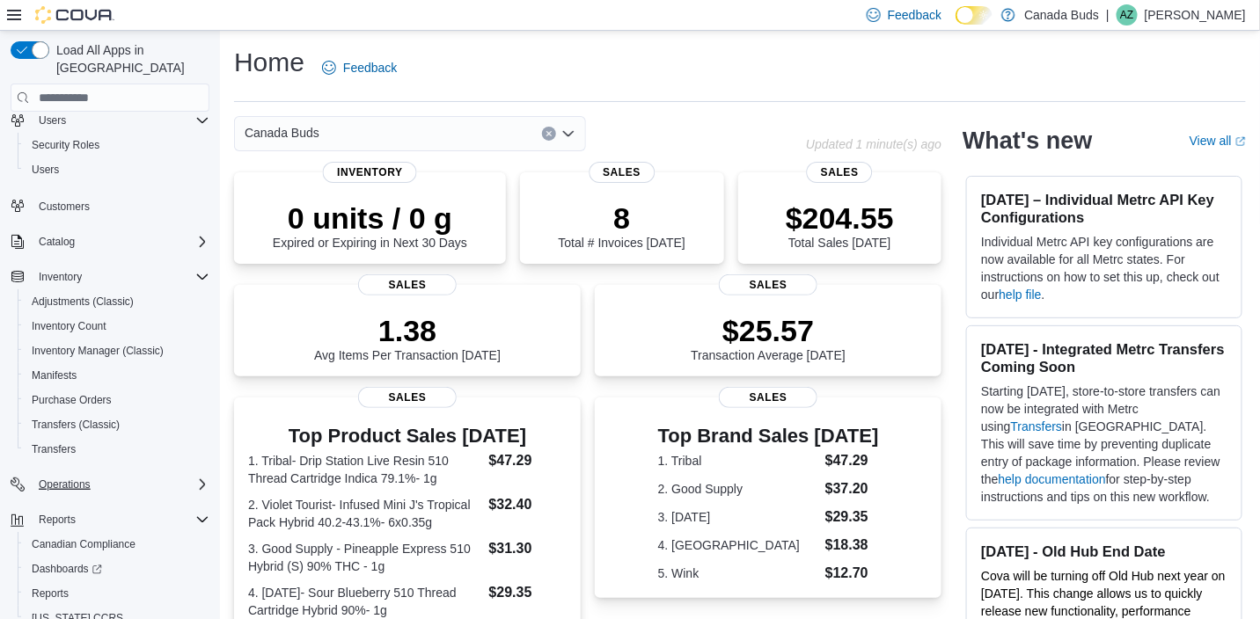
scroll to position [93, 0]
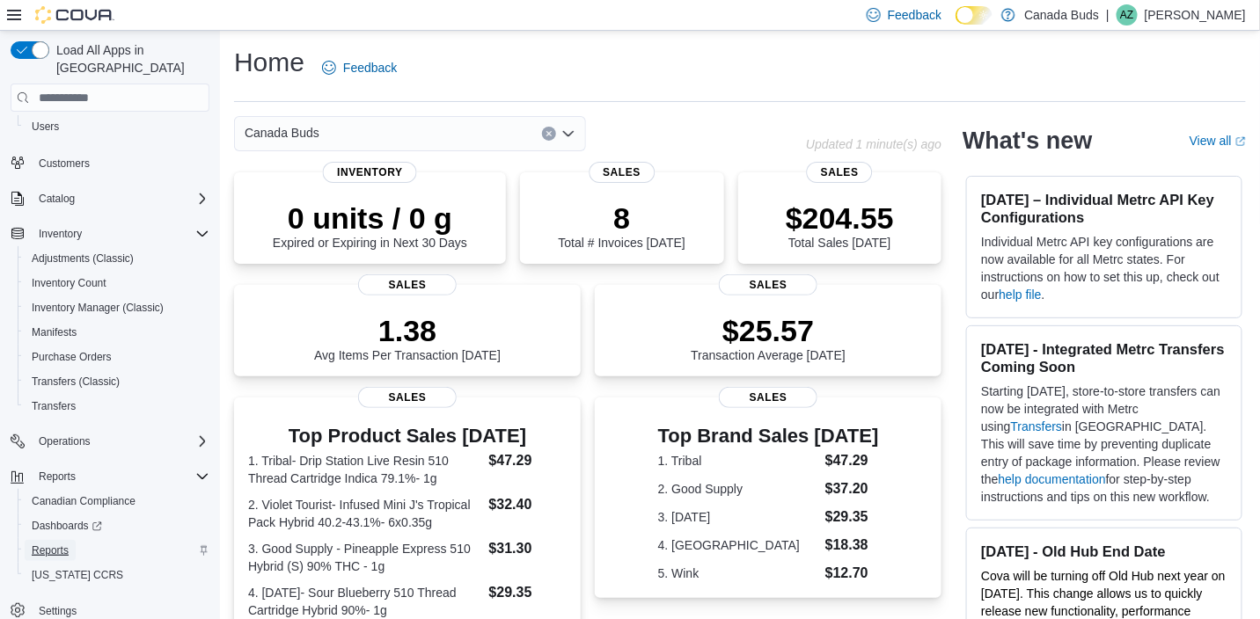
click at [56, 544] on span "Reports" at bounding box center [50, 551] width 37 height 14
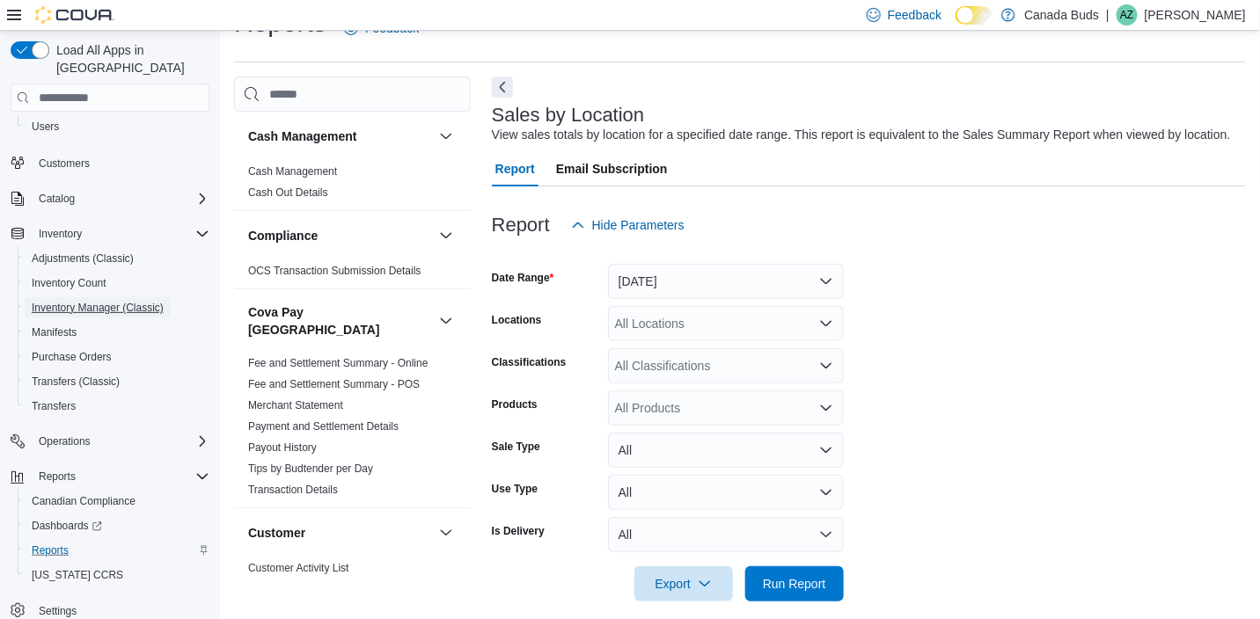
scroll to position [40, 0]
click at [752, 273] on button "[DATE]" at bounding box center [726, 280] width 236 height 35
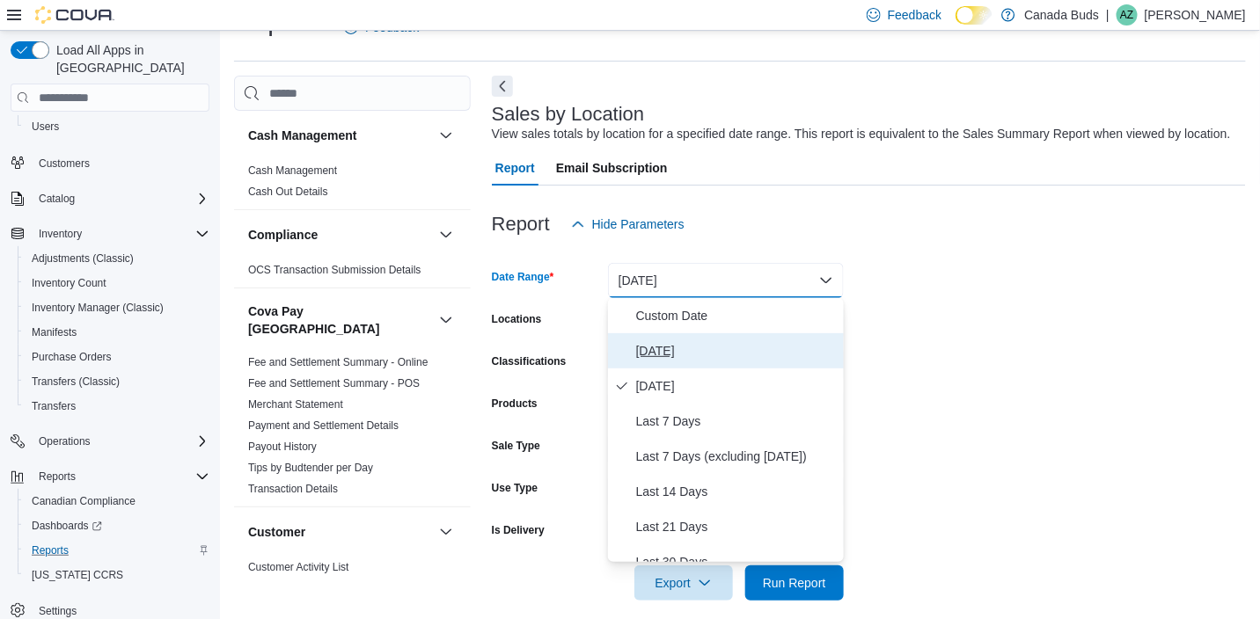
click at [692, 348] on span "[DATE]" at bounding box center [736, 350] width 201 height 21
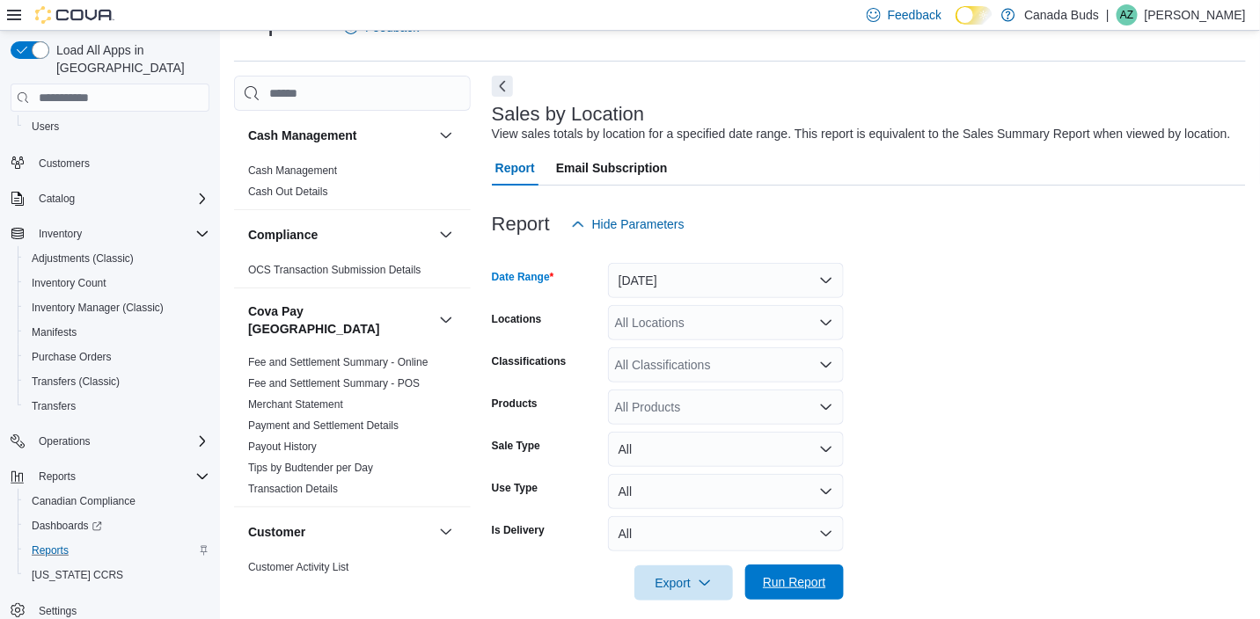
click at [791, 583] on span "Run Report" at bounding box center [794, 583] width 63 height 18
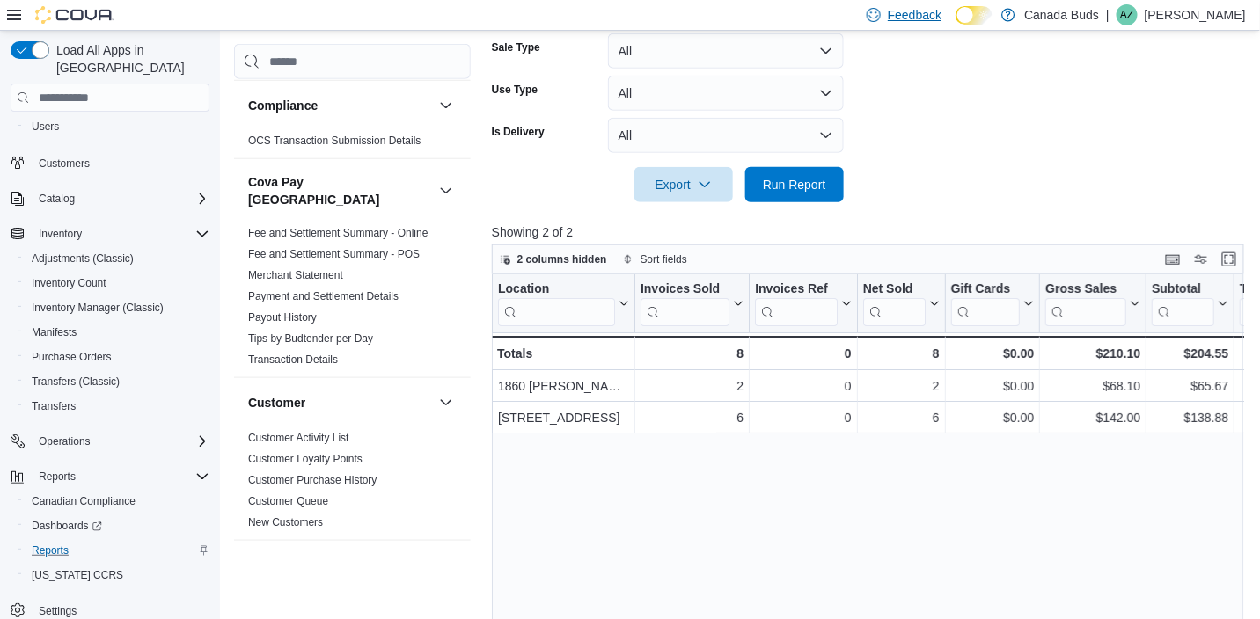
scroll to position [87, 0]
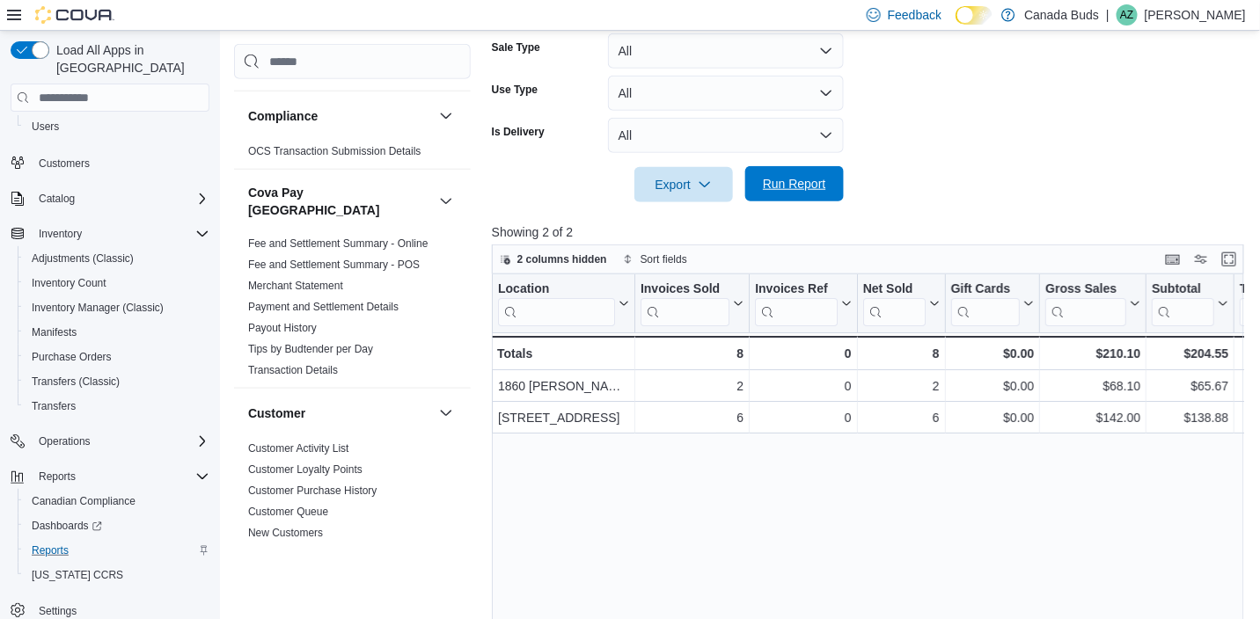
click at [793, 180] on span "Run Report" at bounding box center [794, 184] width 63 height 18
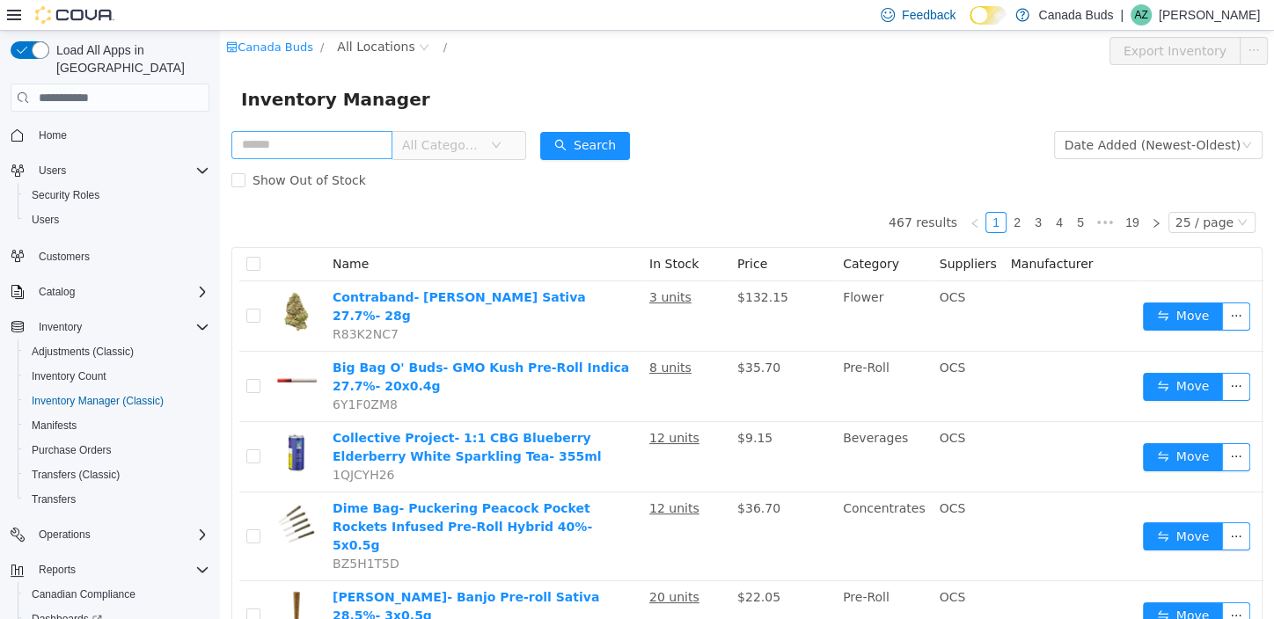
click at [360, 145] on input "text" at bounding box center [311, 145] width 161 height 28
type input "*****"
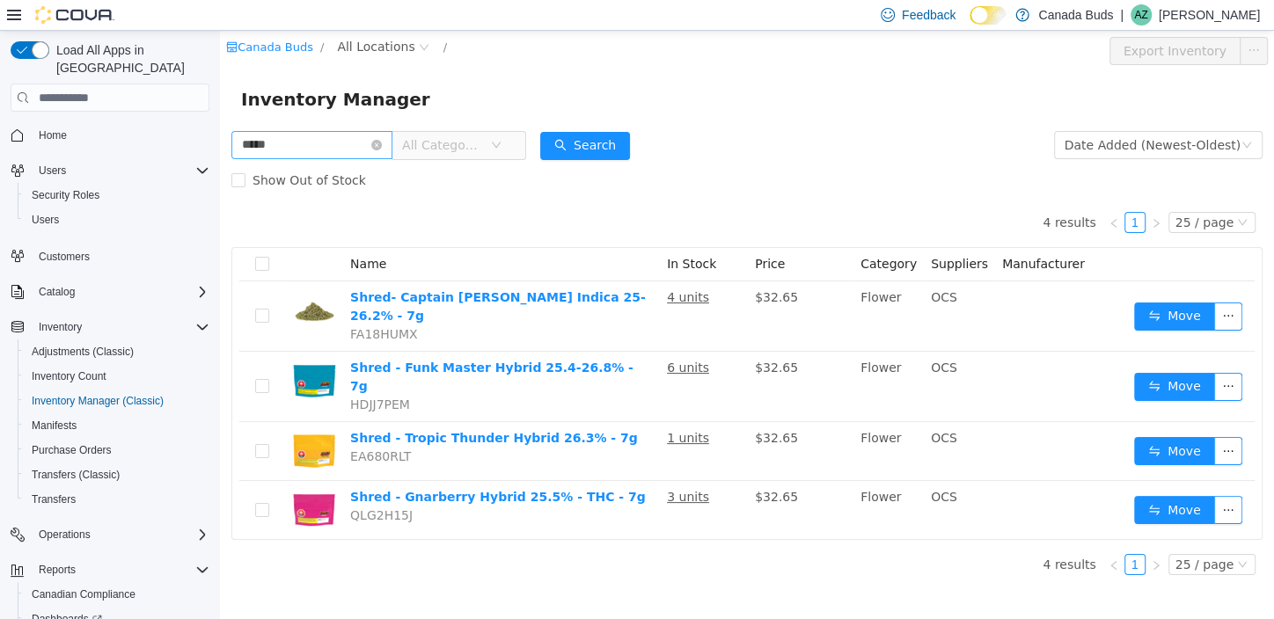
drag, startPoint x: 393, startPoint y: 143, endPoint x: 375, endPoint y: 145, distance: 18.7
click at [382, 143] on icon "icon: close-circle" at bounding box center [376, 145] width 11 height 11
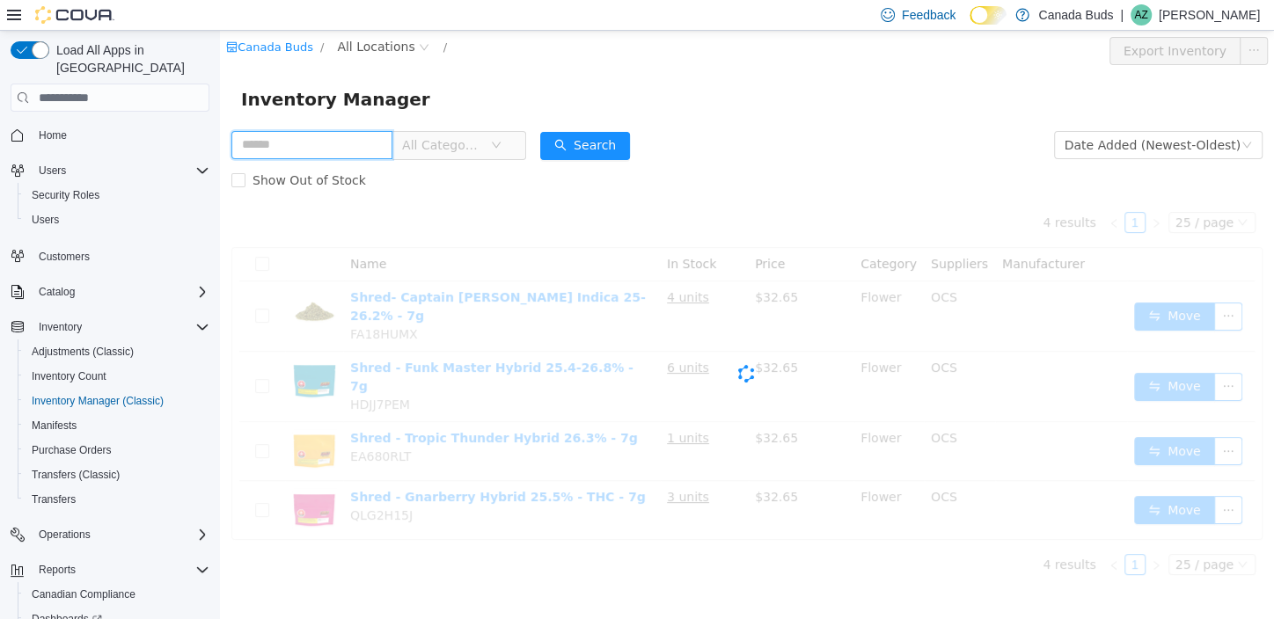
click at [359, 145] on input "text" at bounding box center [311, 145] width 161 height 28
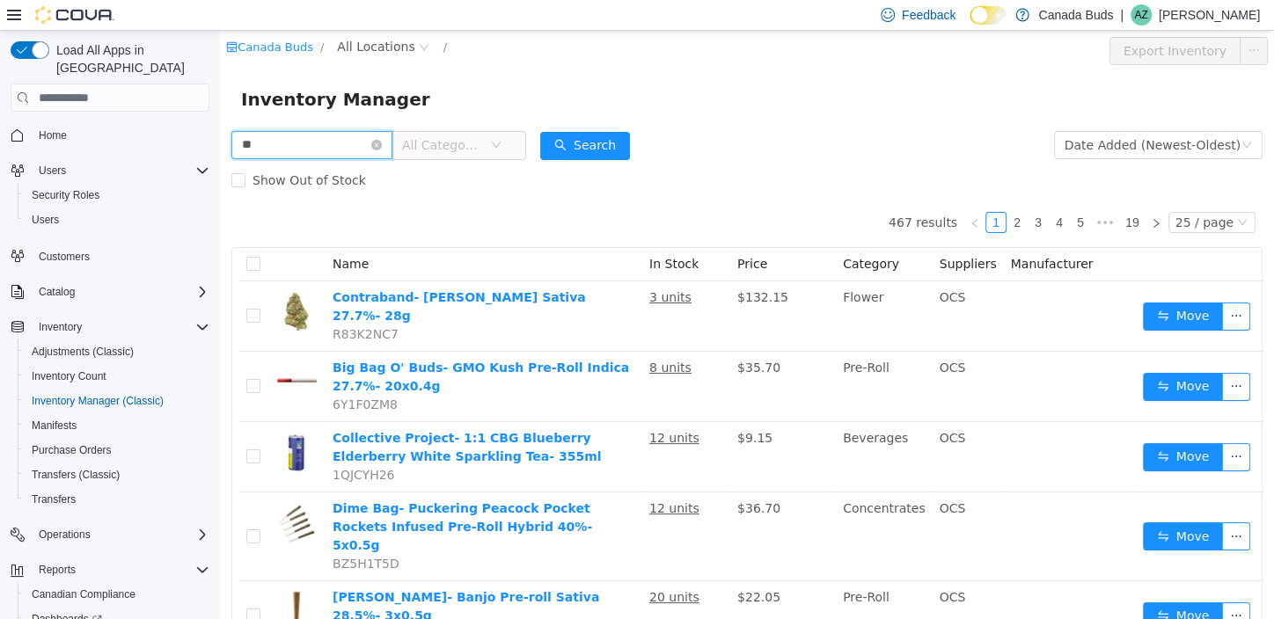
type input "**"
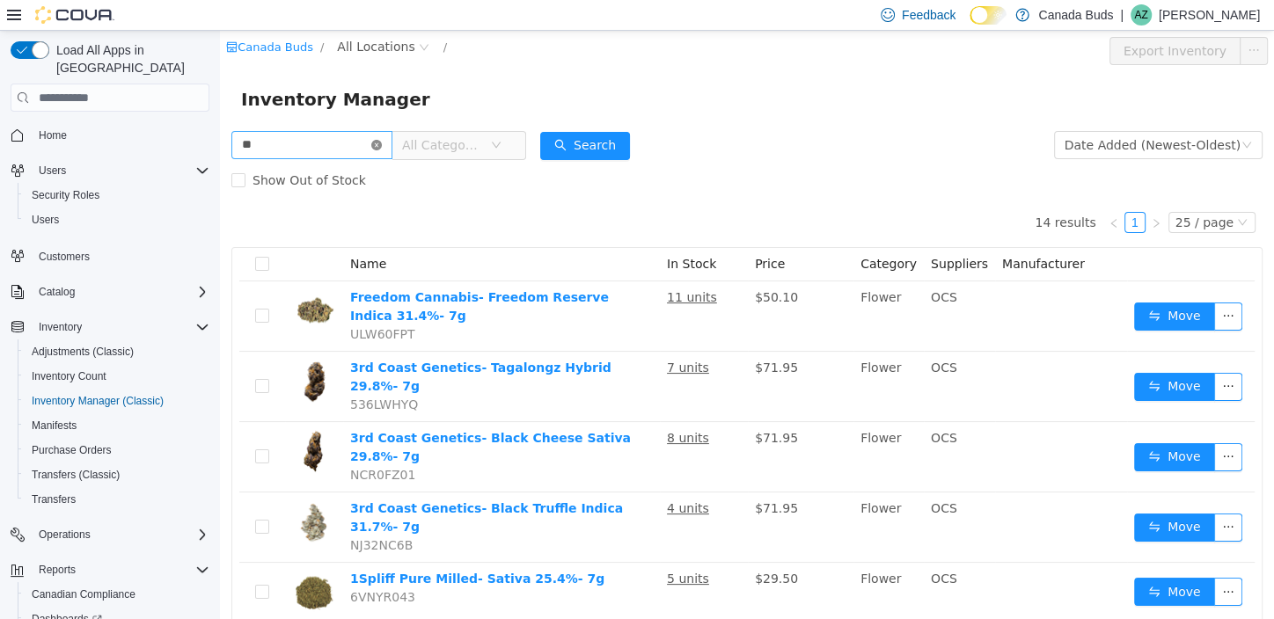
click at [382, 145] on icon "icon: close-circle" at bounding box center [376, 145] width 11 height 11
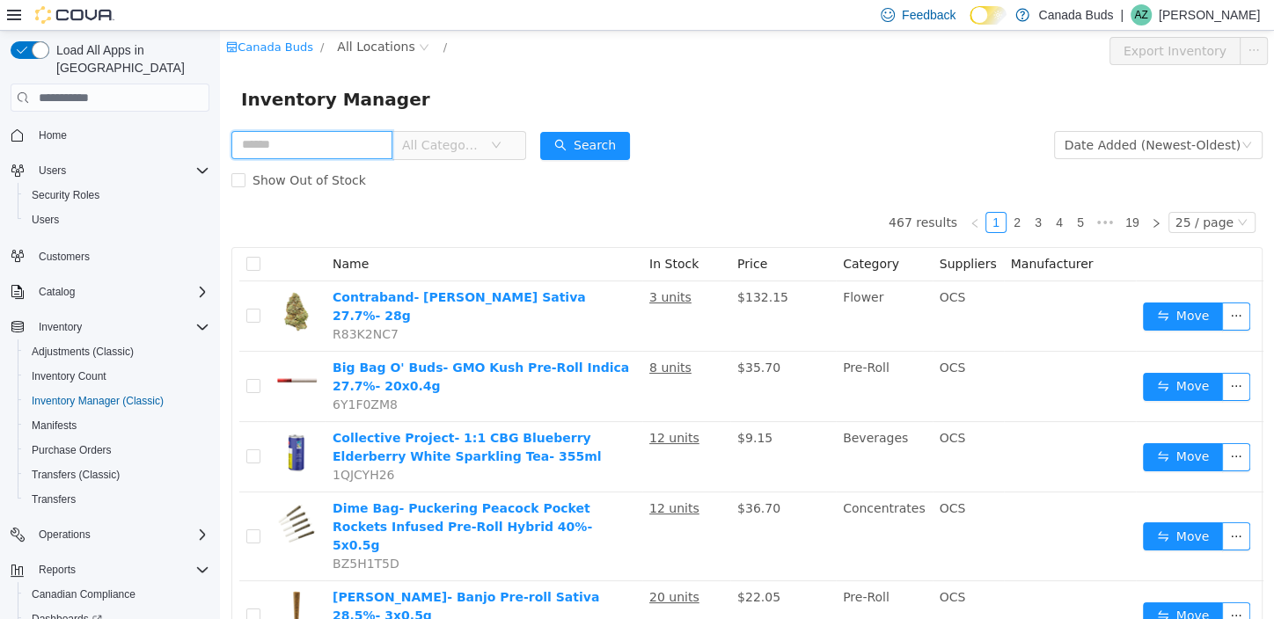
click at [362, 143] on input "text" at bounding box center [311, 145] width 161 height 28
type input "**********"
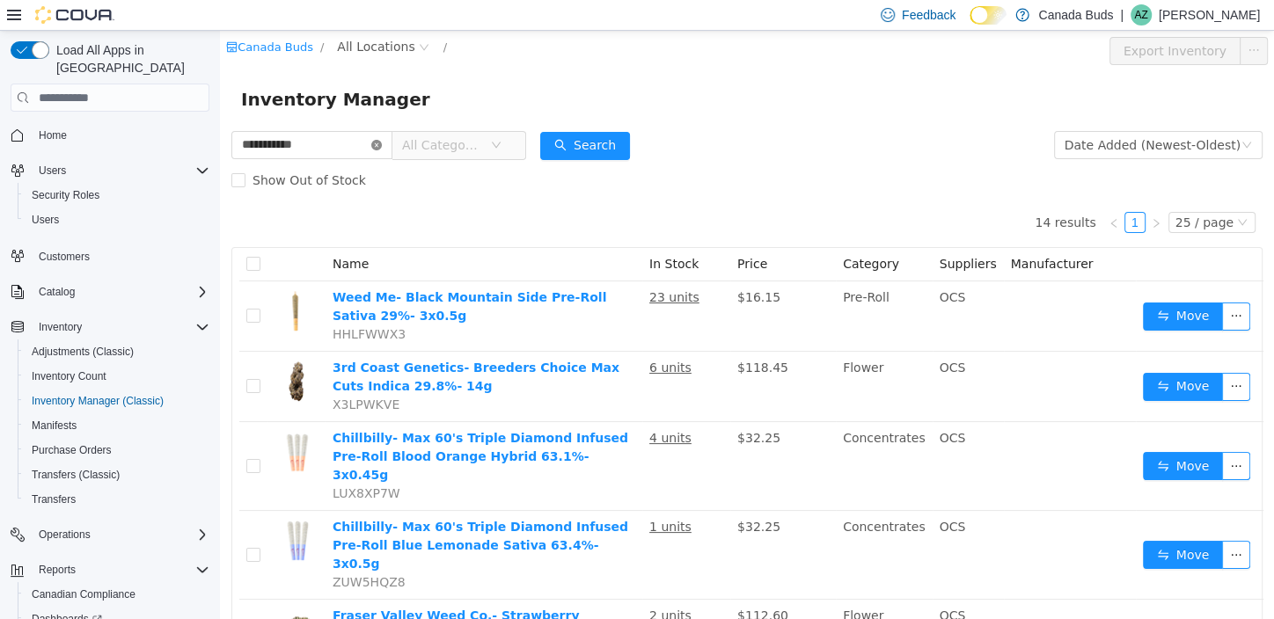
click at [382, 143] on icon "icon: close-circle" at bounding box center [376, 145] width 11 height 11
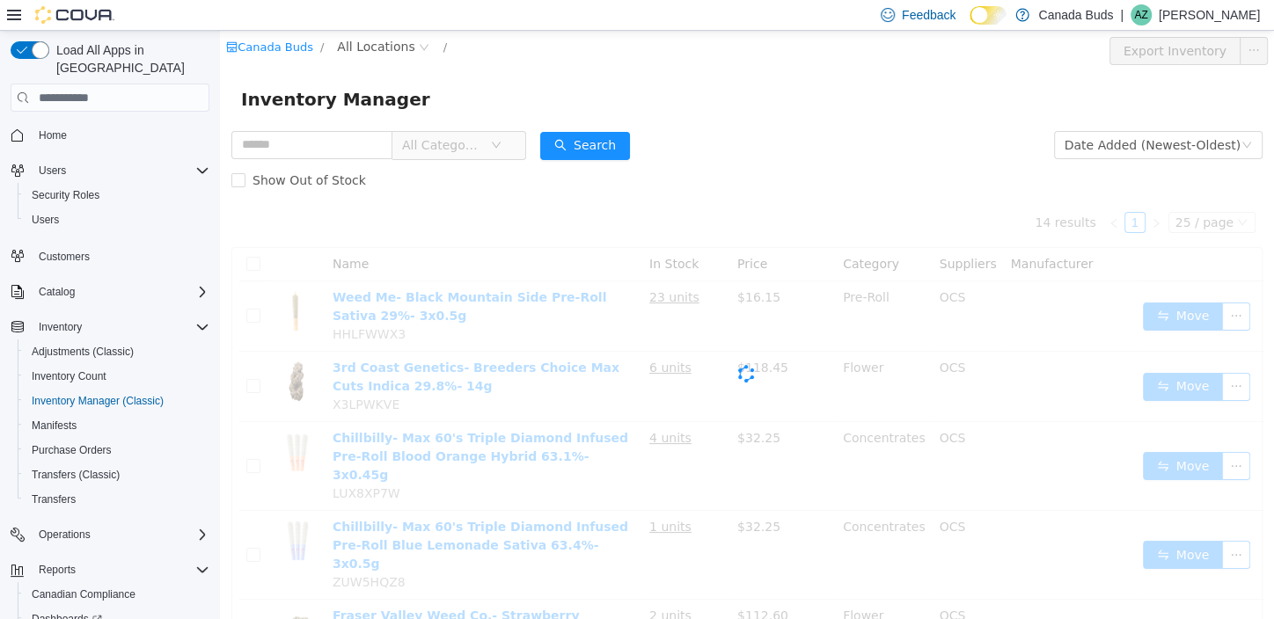
click at [502, 144] on icon "icon: down" at bounding box center [496, 145] width 11 height 11
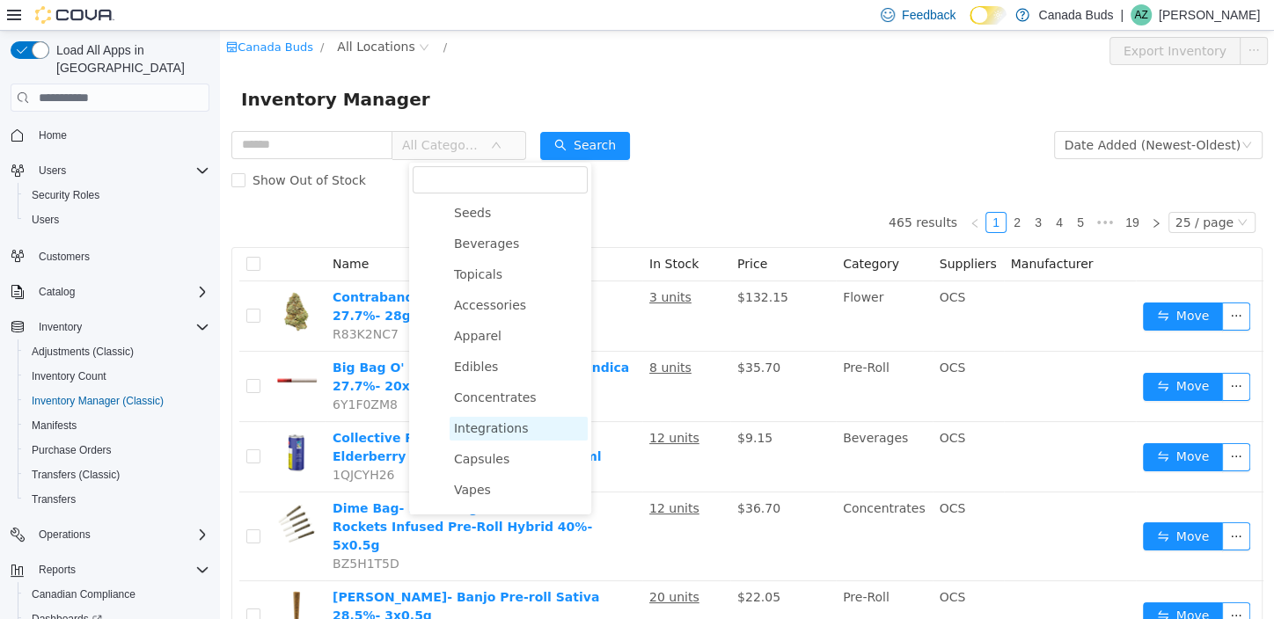
scroll to position [87, 0]
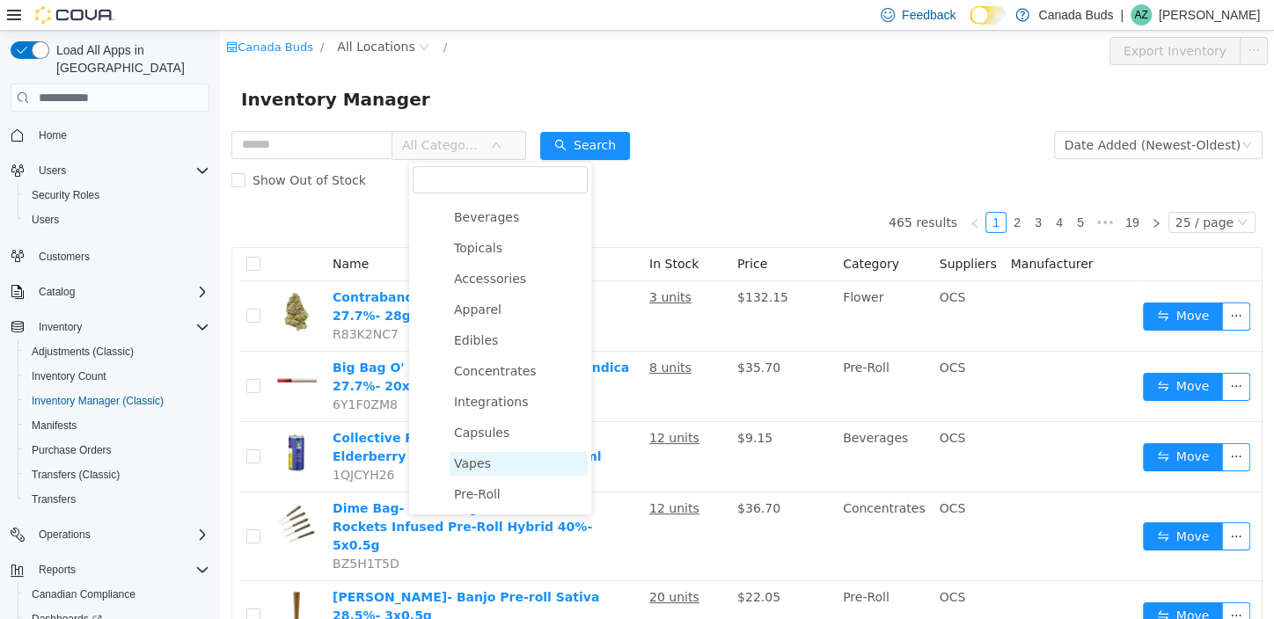
click at [487, 467] on span "Vapes" at bounding box center [519, 464] width 138 height 24
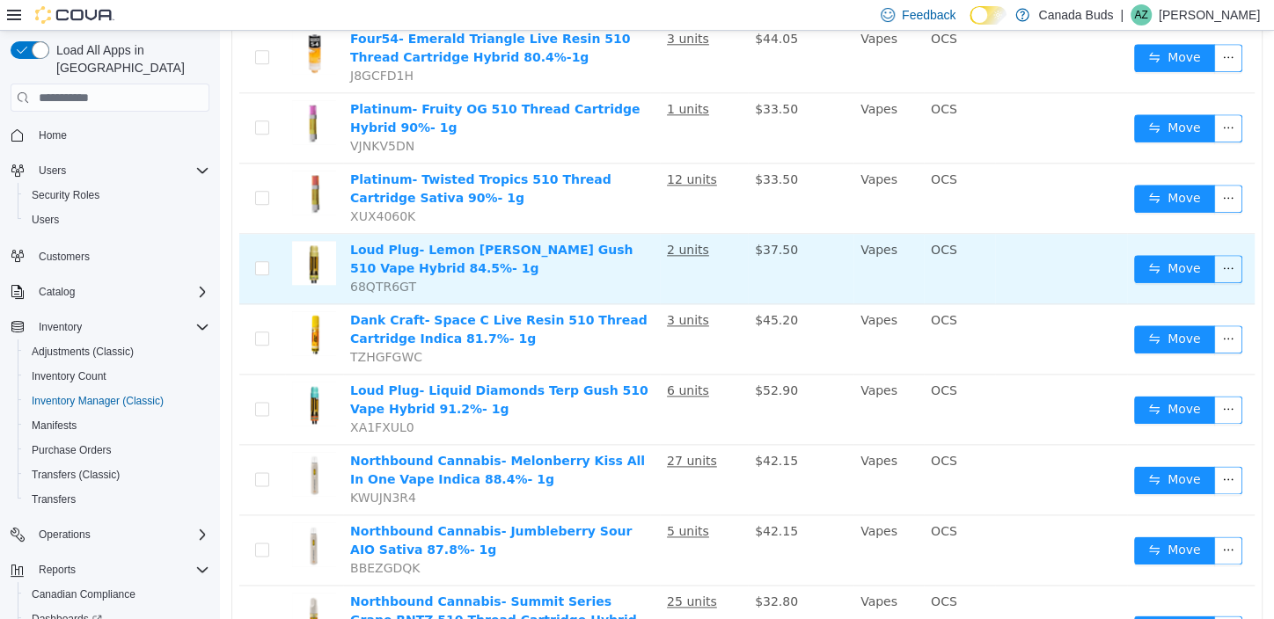
scroll to position [1465, 0]
